Goal: Information Seeking & Learning: Learn about a topic

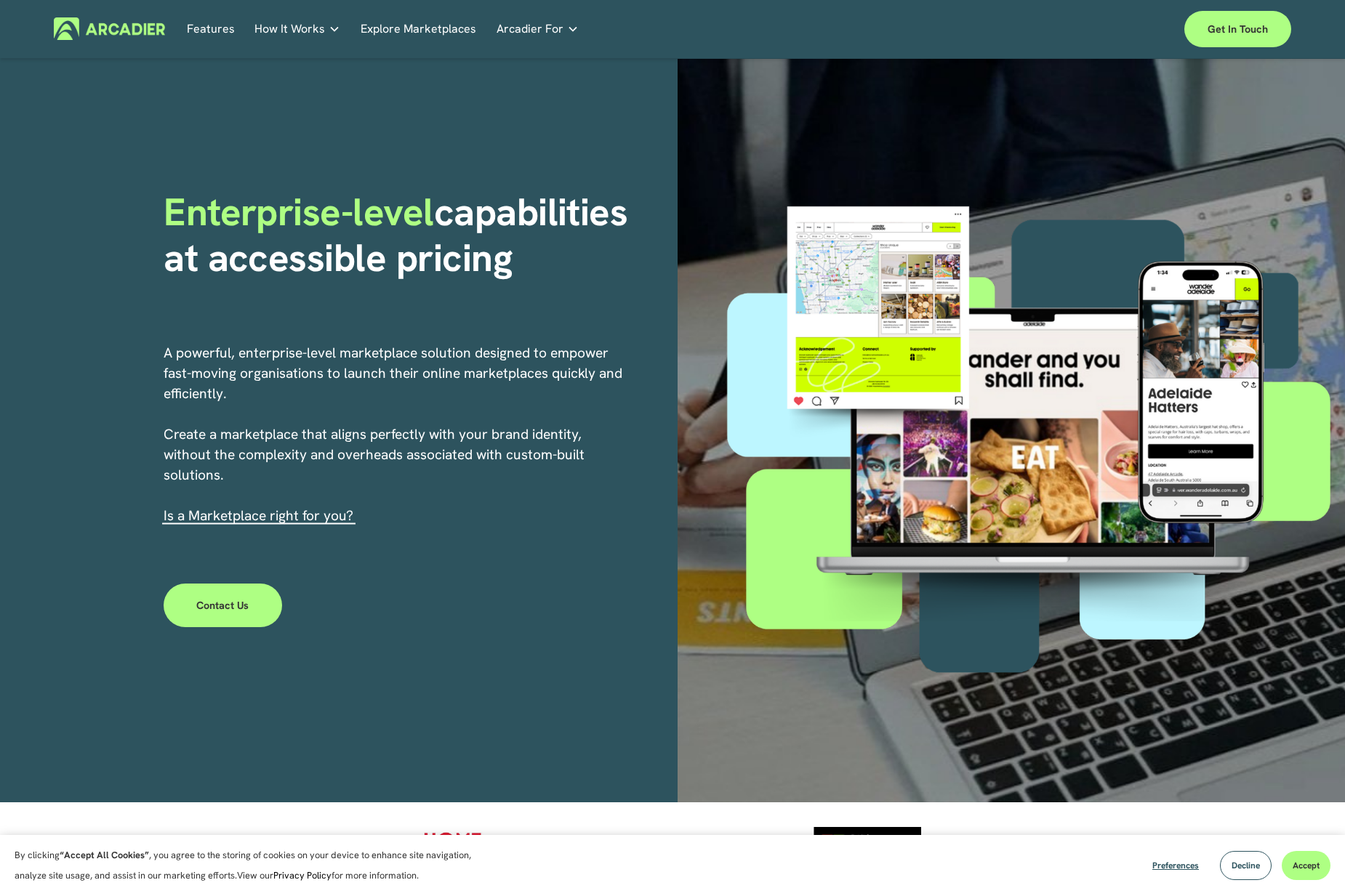
click at [308, 19] on span "How It Works" at bounding box center [289, 29] width 70 height 21
click at [200, 33] on link "Features" at bounding box center [211, 29] width 48 height 23
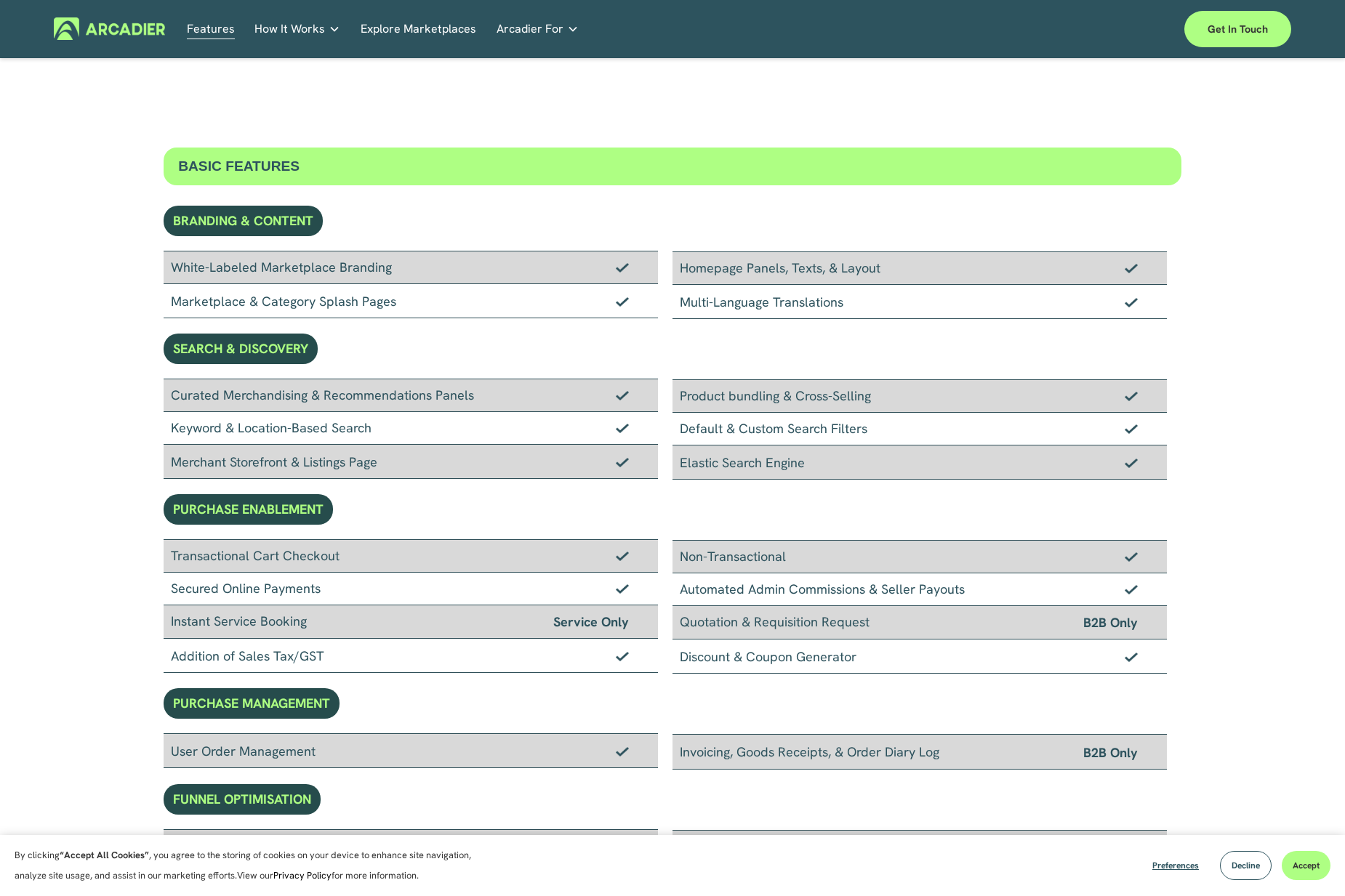
click at [330, 45] on div "Features How It Works Why Arcadier" at bounding box center [672, 29] width 1237 height 37
click at [310, 28] on span "How It Works" at bounding box center [289, 29] width 70 height 21
click at [0, 0] on p "Intuitive marketplaces tailored to your business needs." at bounding box center [0, 0] width 0 height 0
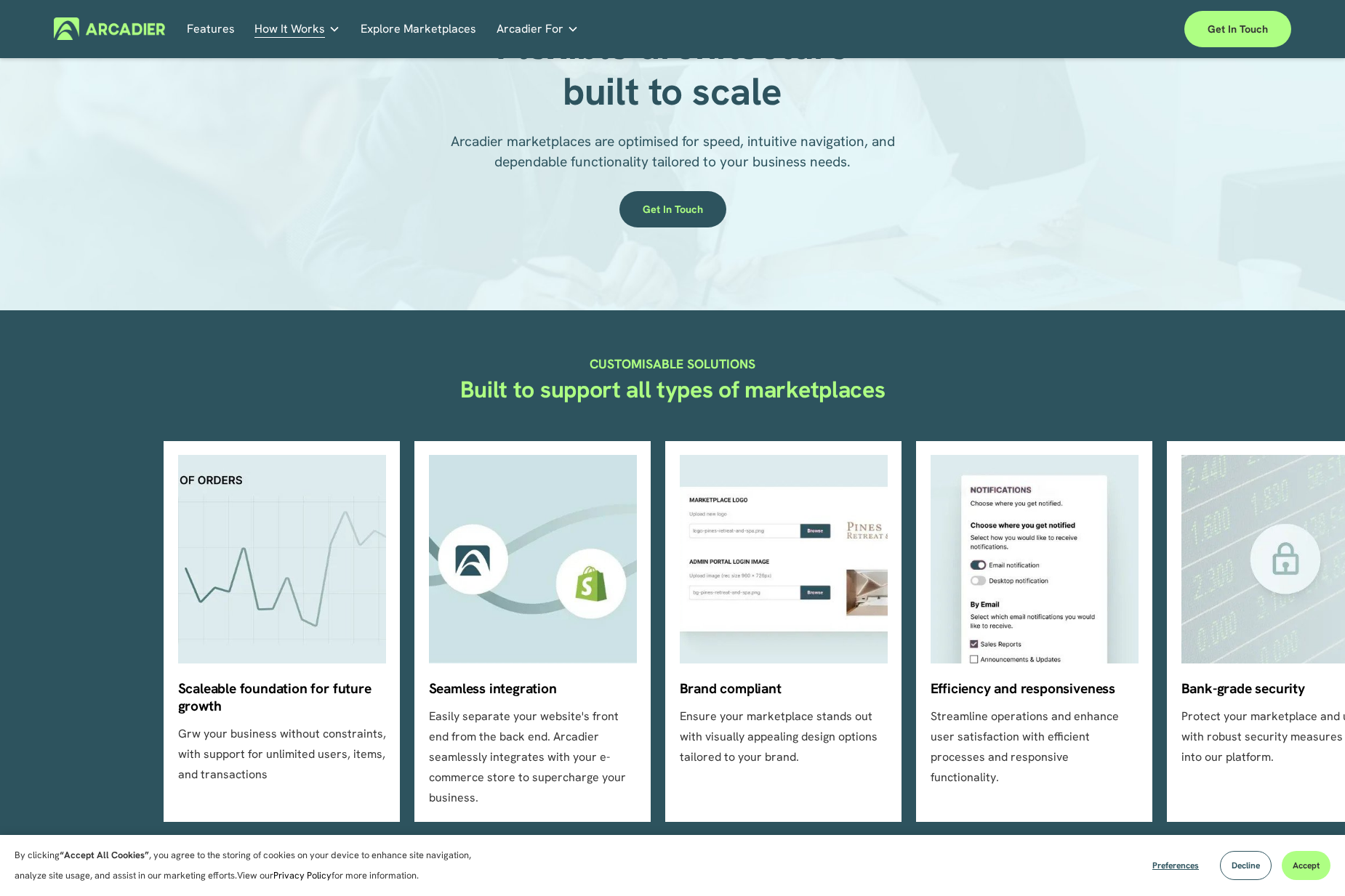
scroll to position [391, 0]
